Goal: Task Accomplishment & Management: Manage account settings

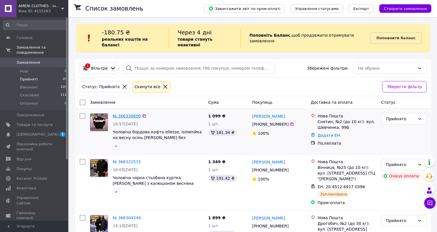
click at [133, 114] on link "№ 366330650" at bounding box center [127, 116] width 28 height 5
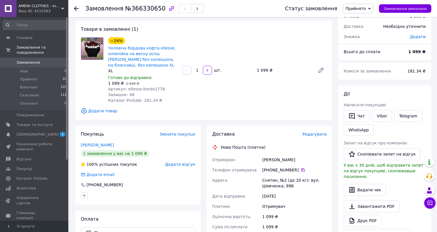
scroll to position [28, 0]
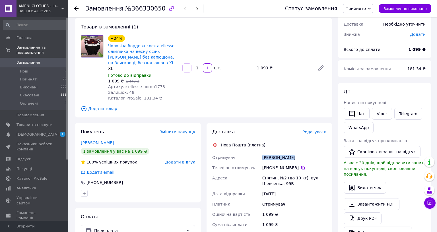
drag, startPoint x: 274, startPoint y: 158, endPoint x: 259, endPoint y: 159, distance: 15.4
click at [261, 159] on div "[PERSON_NAME]" at bounding box center [294, 158] width 67 height 10
copy div "[PERSON_NAME]"
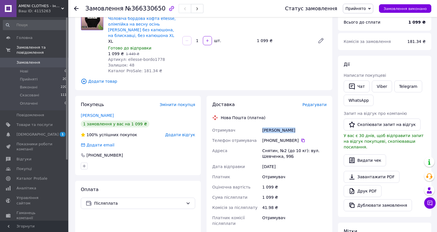
scroll to position [57, 0]
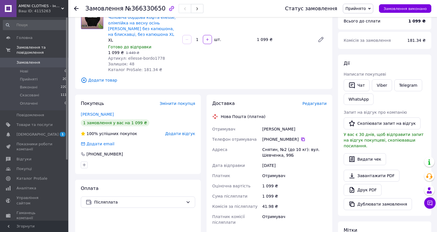
click at [301, 138] on icon at bounding box center [302, 139] width 3 height 3
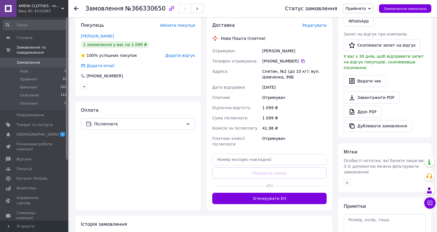
scroll to position [142, 0]
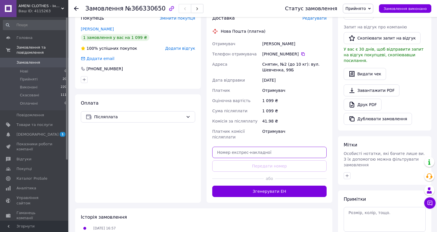
click at [270, 151] on input "text" at bounding box center [269, 152] width 114 height 11
paste input "20451269183209"
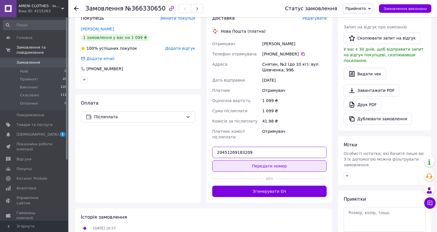
type input "20451269183209"
click at [269, 164] on button "Передати номер" at bounding box center [269, 165] width 114 height 11
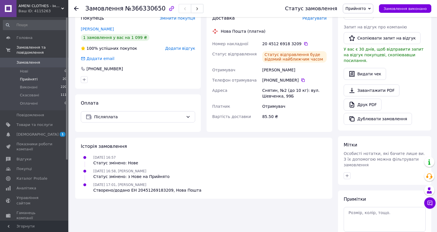
click at [48, 76] on li "Прийняті 20" at bounding box center [35, 79] width 70 height 8
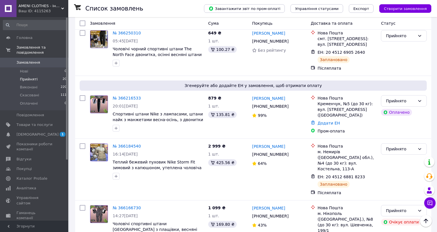
scroll to position [309, 0]
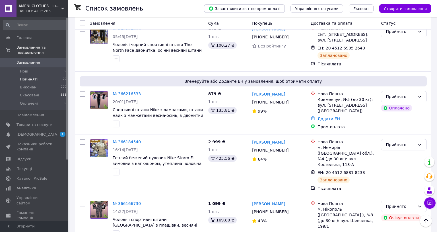
click at [59, 75] on li "Прийняті 20" at bounding box center [35, 79] width 70 height 8
